Goal: Navigation & Orientation: Find specific page/section

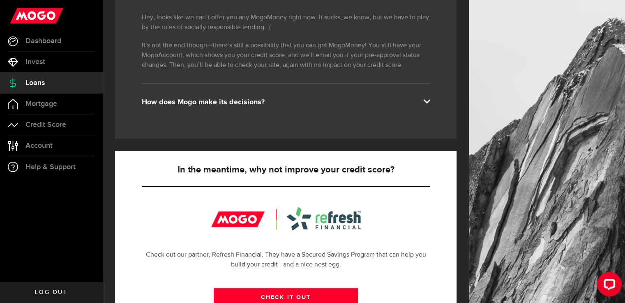
scroll to position [290, 0]
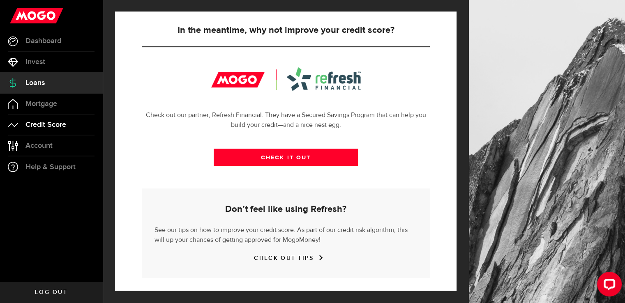
click at [57, 124] on span "Credit Score" at bounding box center [45, 124] width 41 height 7
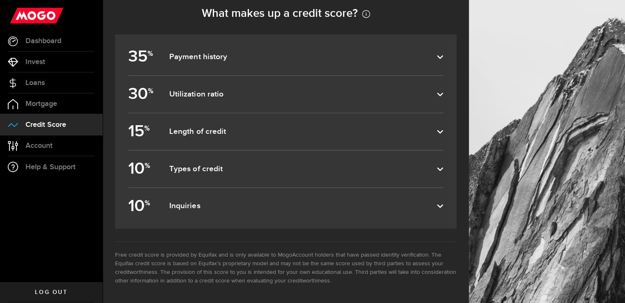
scroll to position [379, 0]
click at [225, 198] on label "10 % Inquiries" at bounding box center [285, 206] width 315 height 37
click at [0, 0] on input "10 % Inquiries" at bounding box center [0, 0] width 0 height 0
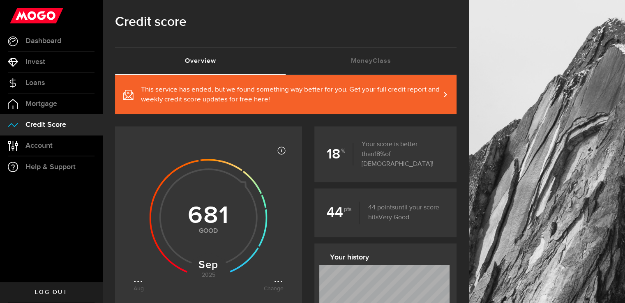
scroll to position [0, 0]
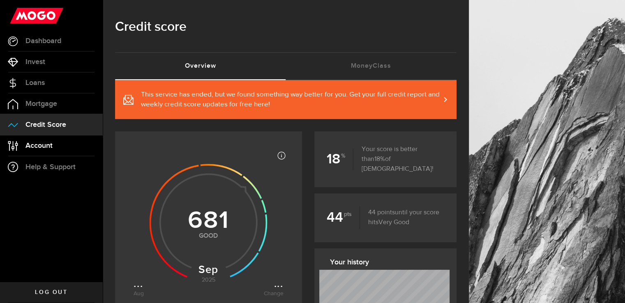
click at [48, 146] on span "Account" at bounding box center [38, 145] width 27 height 7
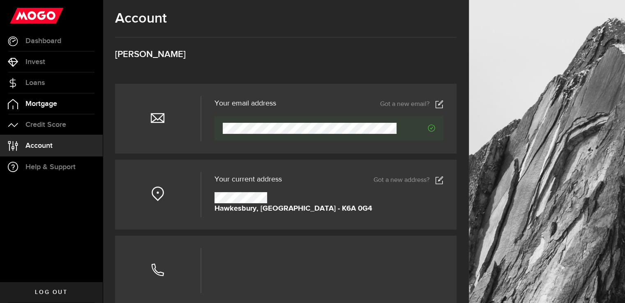
click at [49, 102] on span "Mortgage" at bounding box center [41, 103] width 32 height 7
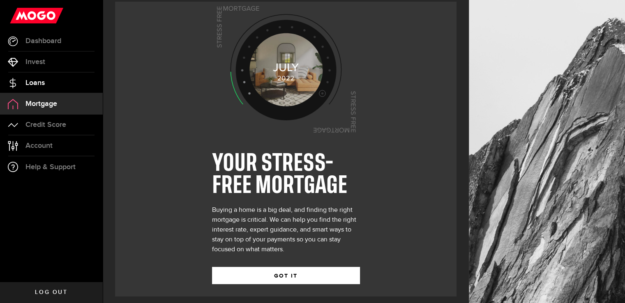
scroll to position [14, 0]
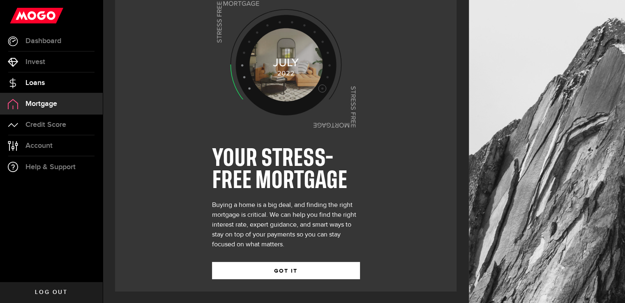
click at [53, 85] on link "Loans" at bounding box center [51, 83] width 103 height 21
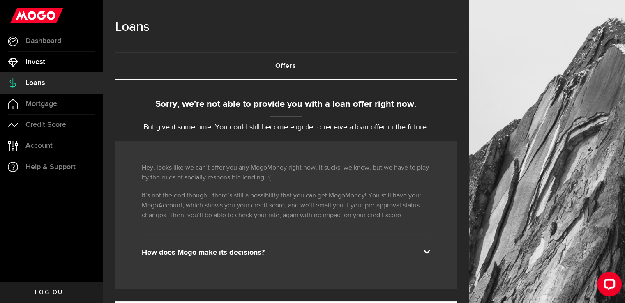
click at [55, 60] on link "Invest" at bounding box center [51, 62] width 103 height 21
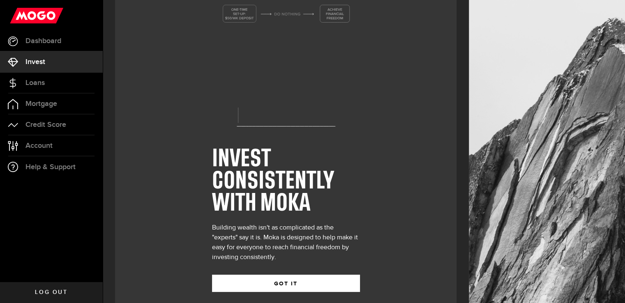
scroll to position [26, 0]
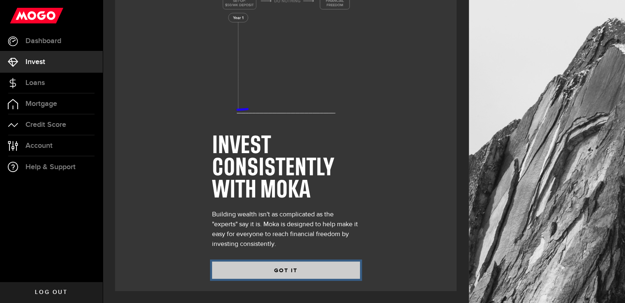
click at [298, 273] on button "GOT IT" at bounding box center [286, 270] width 148 height 17
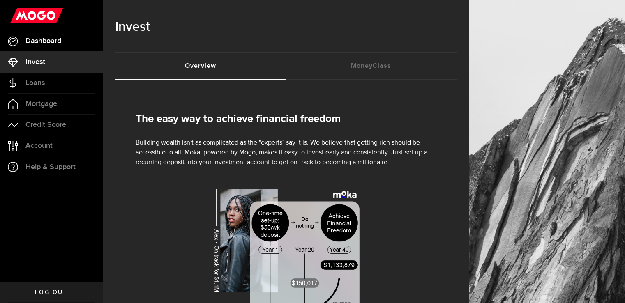
click at [39, 42] on span "Dashboard" at bounding box center [43, 40] width 36 height 7
